Goal: Task Accomplishment & Management: Use online tool/utility

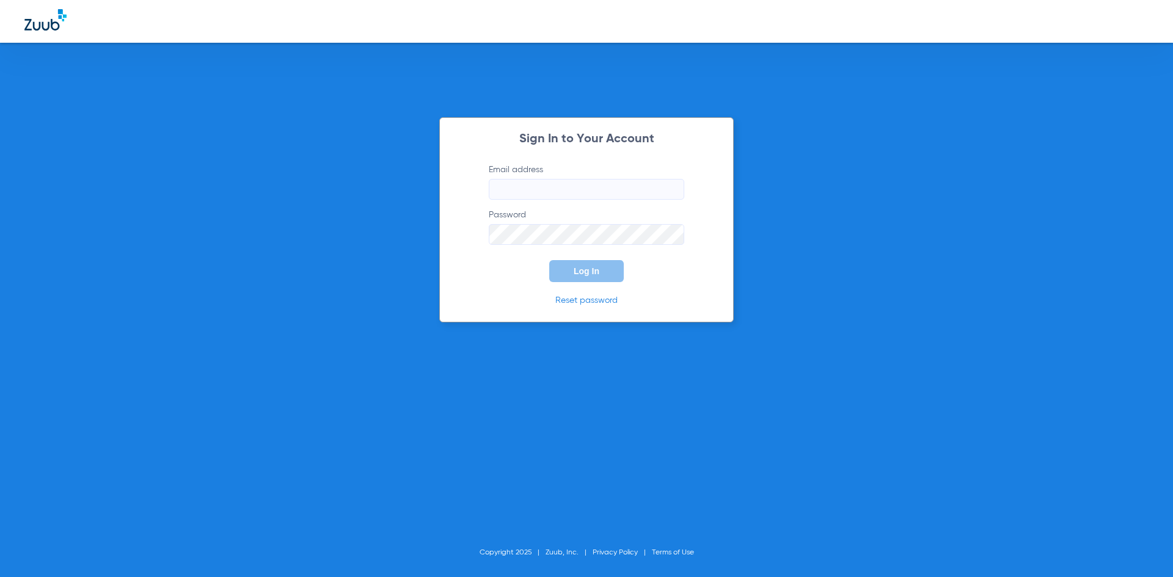
type input "[PERSON_NAME][EMAIL_ADDRESS][DOMAIN_NAME]"
click at [585, 275] on span "Log In" at bounding box center [587, 271] width 26 height 10
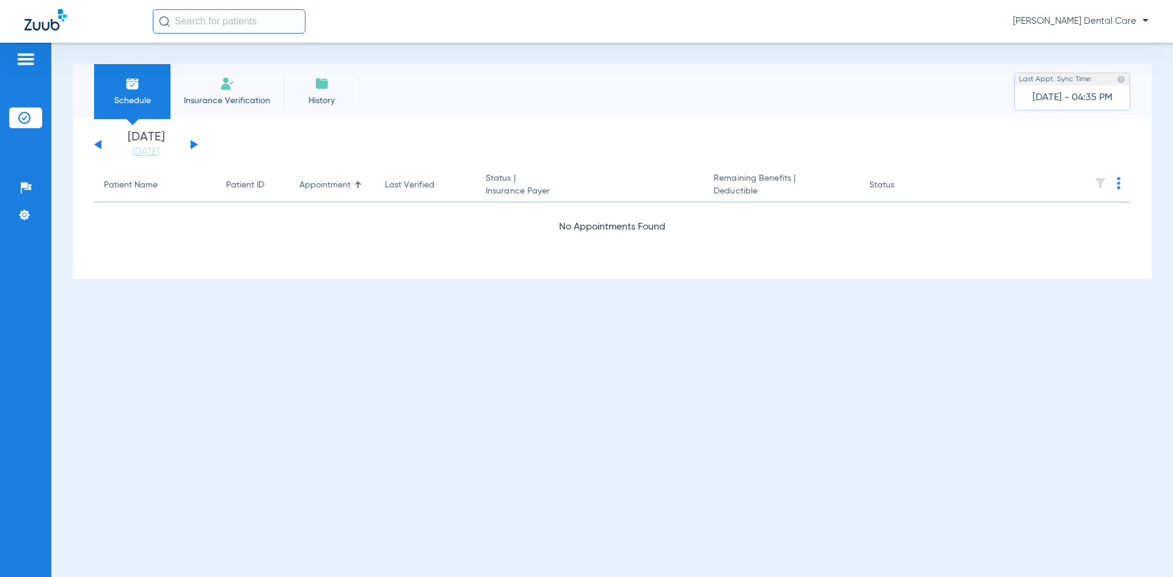
click at [196, 145] on button at bounding box center [194, 144] width 7 height 9
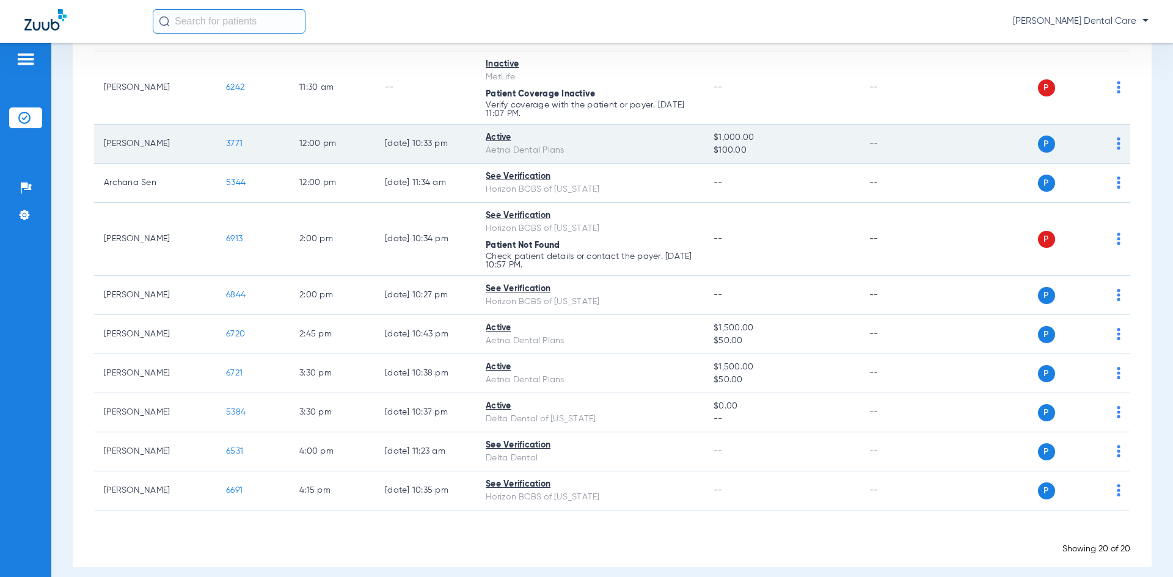
scroll to position [576, 0]
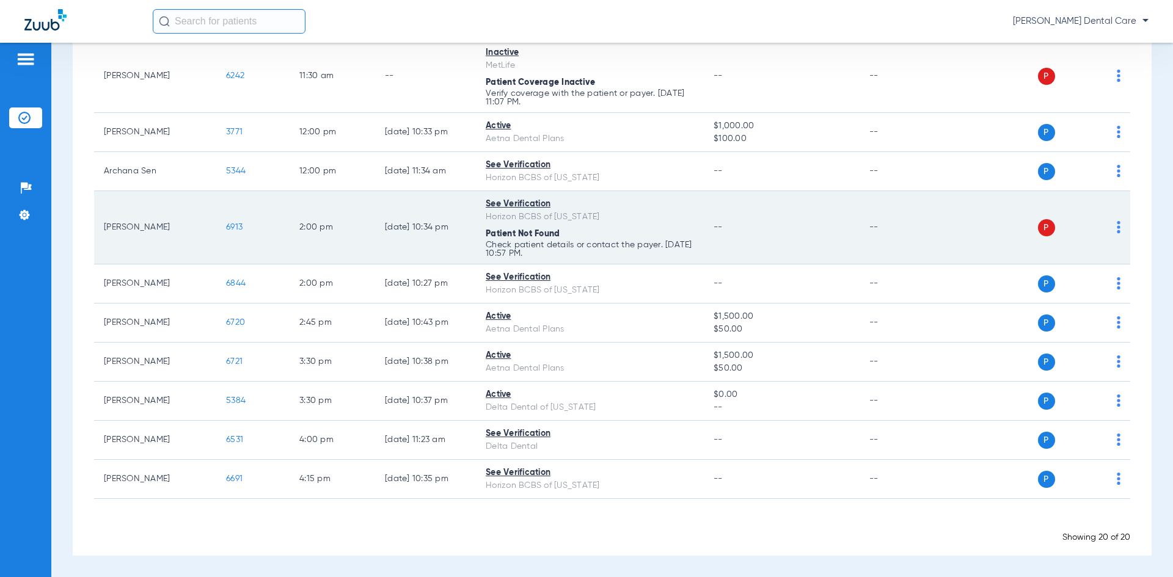
click at [232, 225] on span "6913" at bounding box center [234, 227] width 16 height 9
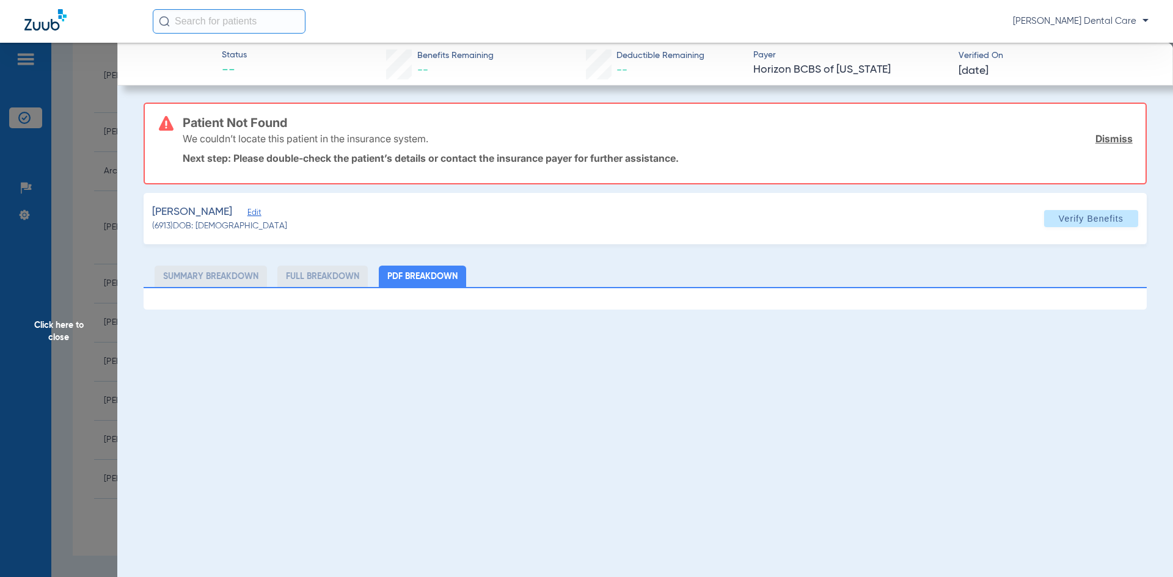
click at [422, 280] on li "PDF Breakdown" at bounding box center [422, 276] width 87 height 21
click at [1085, 219] on span "Verify Benefits" at bounding box center [1091, 219] width 65 height 10
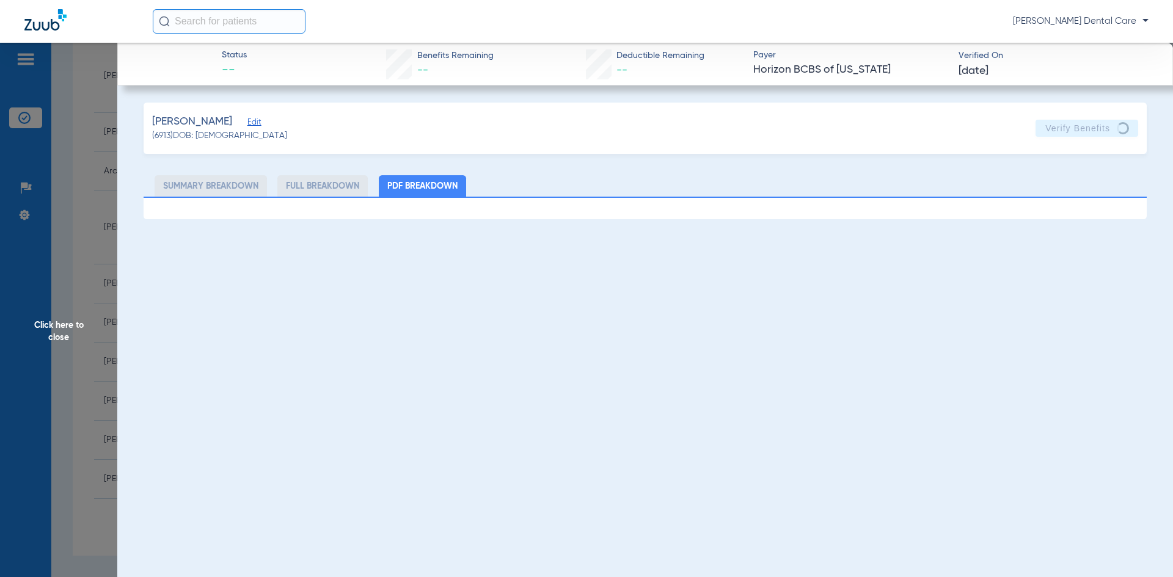
click at [412, 183] on li "PDF Breakdown" at bounding box center [422, 185] width 87 height 21
click at [64, 324] on span "Click here to close" at bounding box center [58, 331] width 117 height 577
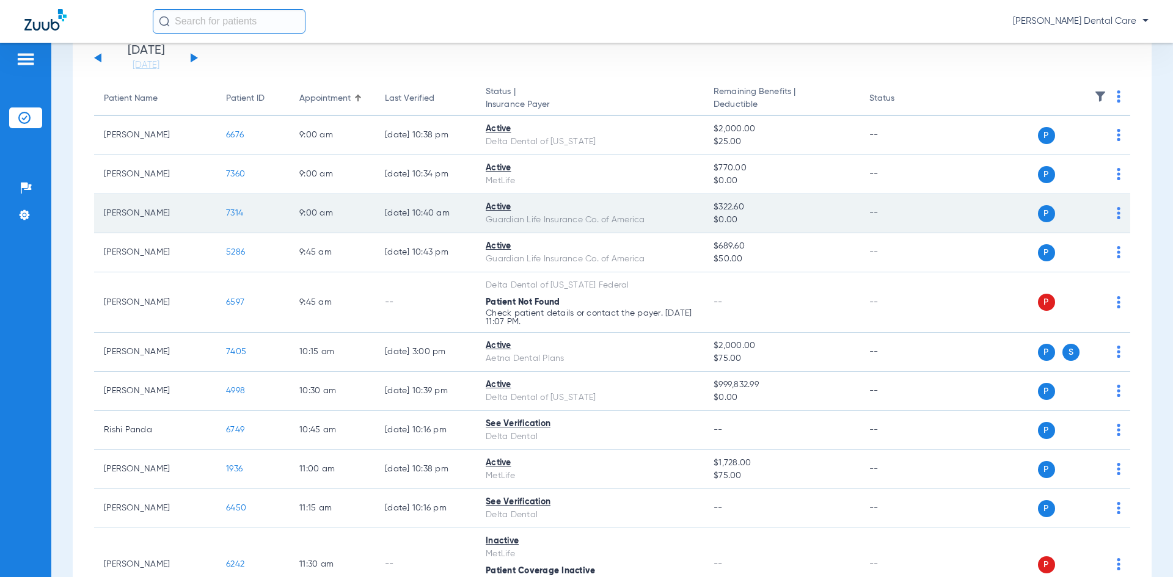
scroll to position [0, 0]
